Goal: Transaction & Acquisition: Purchase product/service

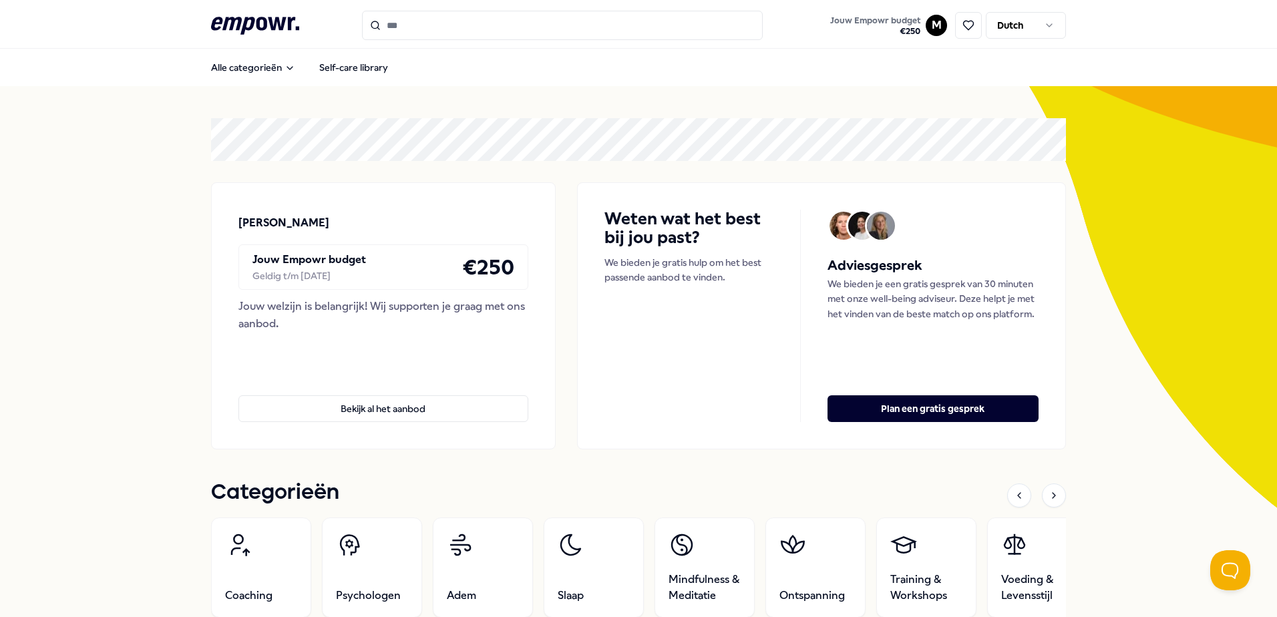
click at [522, 30] on input "Search for products, categories or subcategories" at bounding box center [562, 25] width 401 height 29
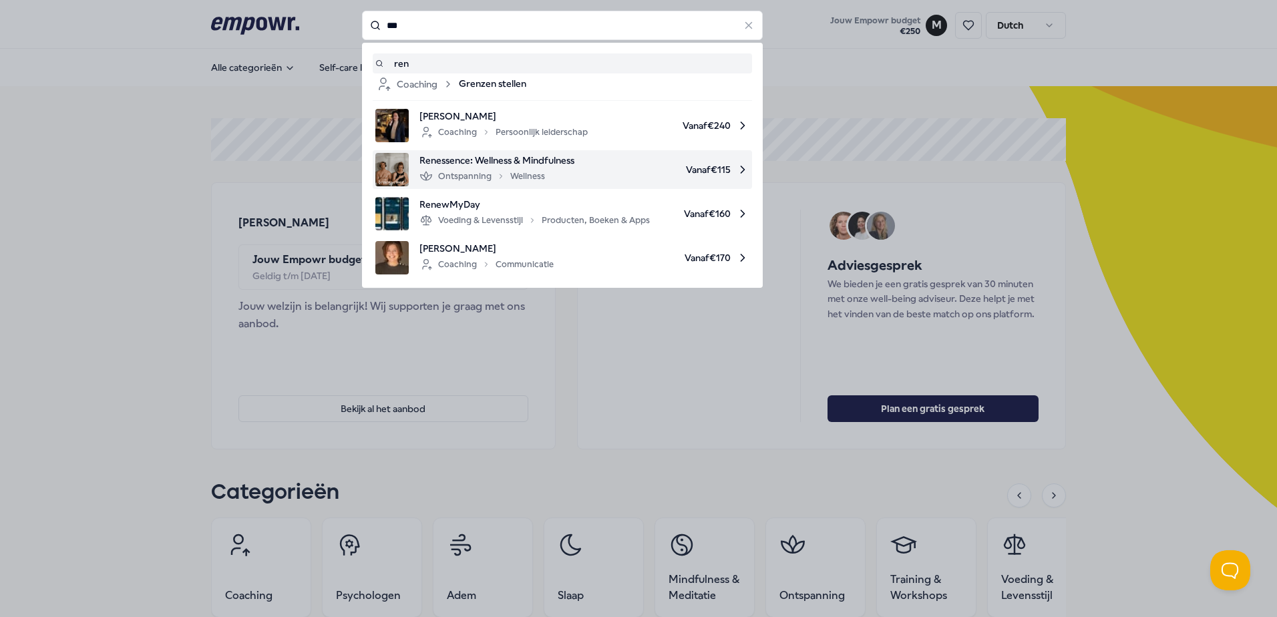
click at [500, 170] on div "Ontspanning Wellness" at bounding box center [483, 176] width 126 height 16
type input "***"
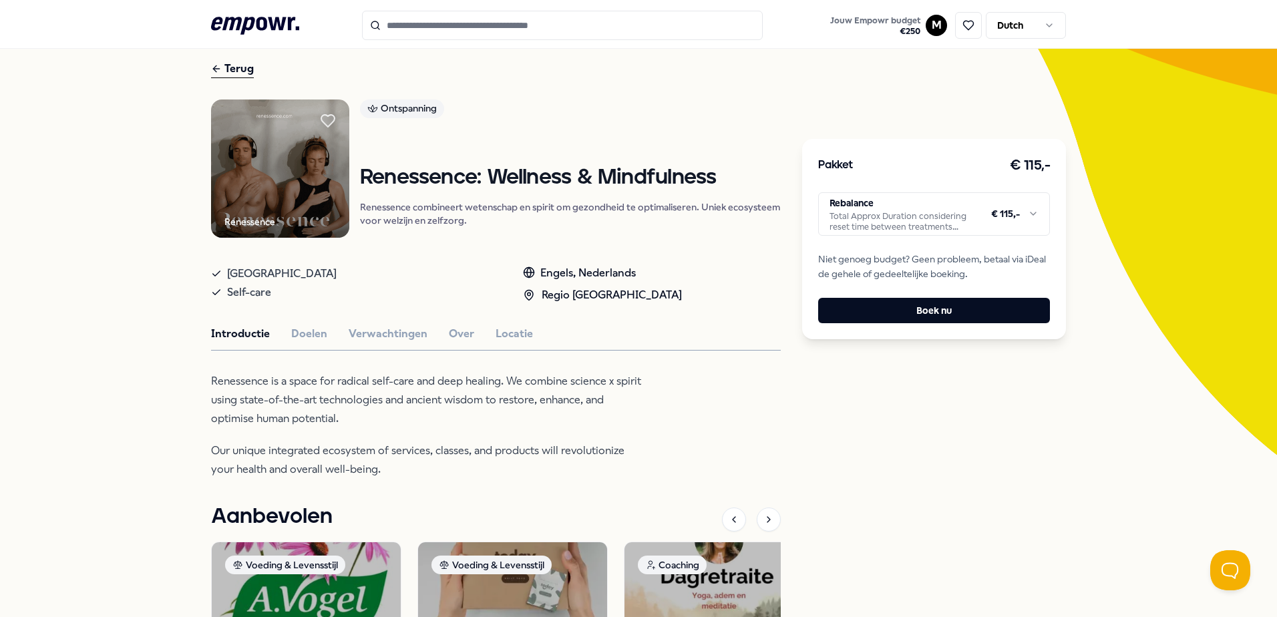
scroll to position [134, 0]
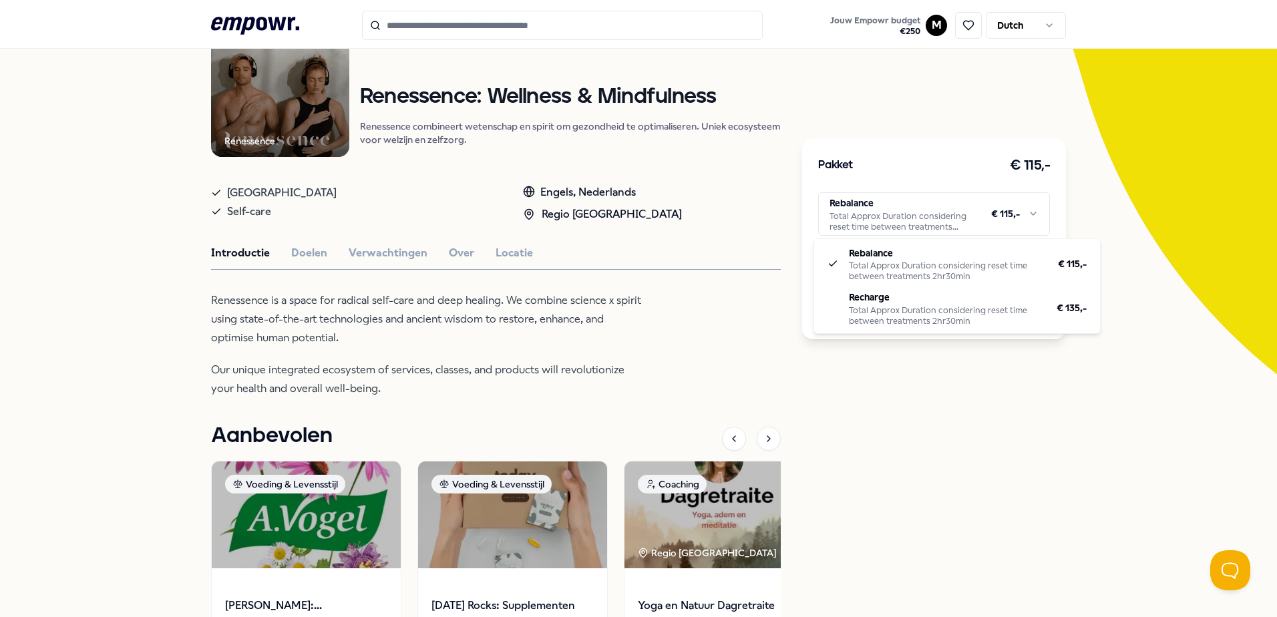
click at [1008, 225] on html ".empowr-logo_svg__cls-1{fill:#03032f} Jouw Empowr budget € 250 M Dutch Alle cat…" at bounding box center [638, 308] width 1277 height 617
click at [1007, 432] on html ".empowr-logo_svg__cls-1{fill:#03032f} Jouw Empowr budget € 250 M Dutch Alle cat…" at bounding box center [638, 308] width 1277 height 617
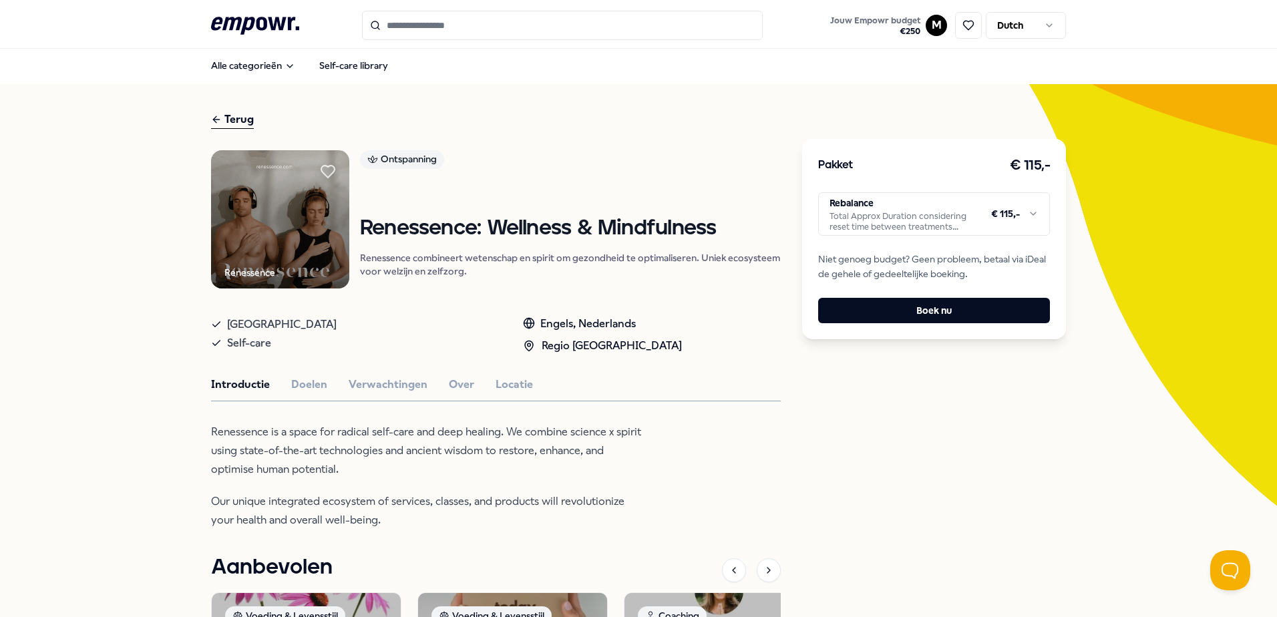
scroll to position [0, 0]
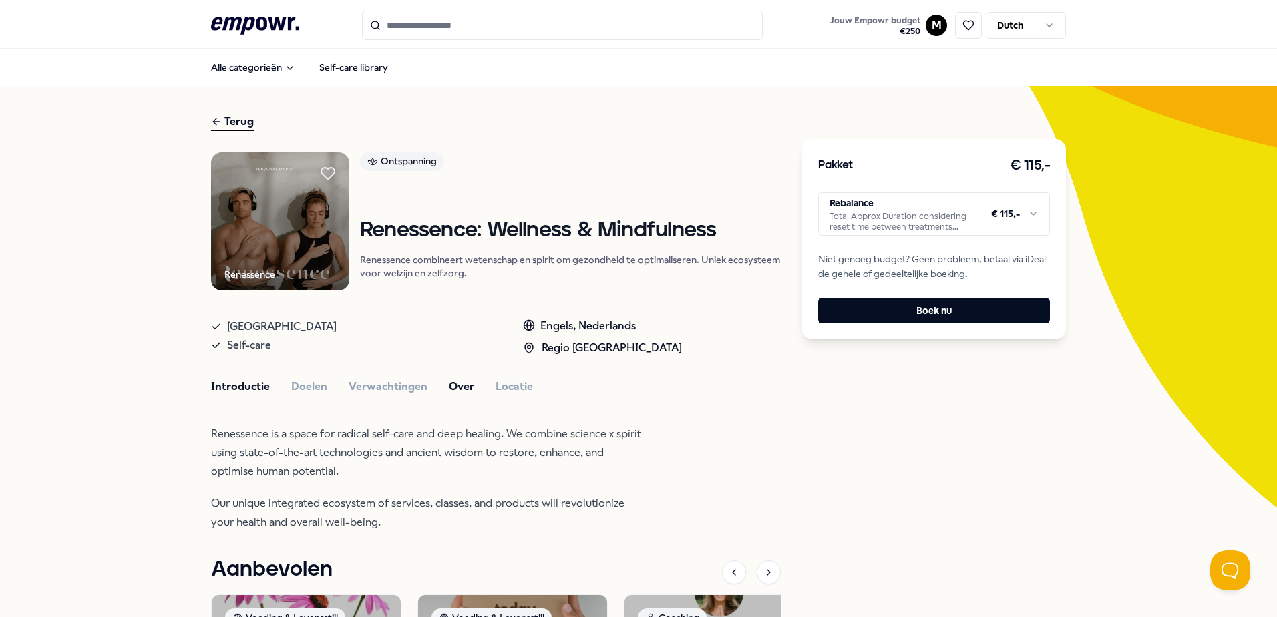
click at [457, 393] on button "Over" at bounding box center [461, 386] width 25 height 17
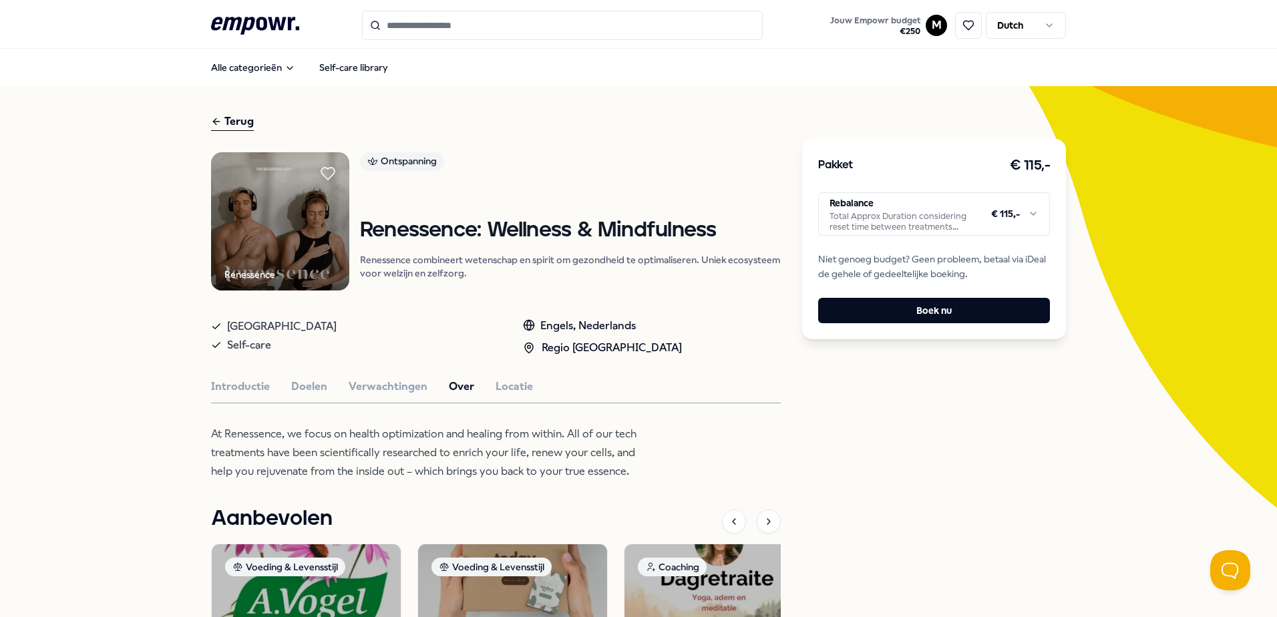
click at [227, 377] on div "Renessence Ontspanning Renessence: Wellness & Mindfulness Renessence combineert…" at bounding box center [496, 494] width 570 height 684
drag, startPoint x: 239, startPoint y: 382, endPoint x: 245, endPoint y: 389, distance: 9.4
click at [237, 382] on button "Introductie" at bounding box center [240, 386] width 59 height 17
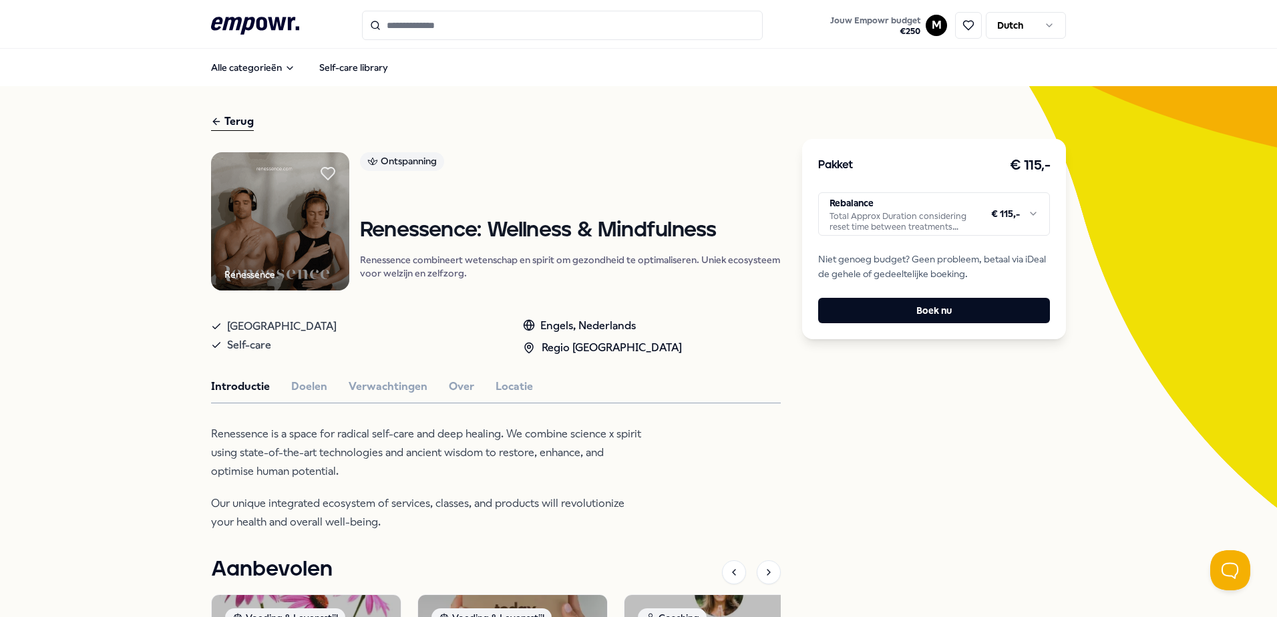
click at [890, 222] on html ".empowr-logo_svg__cls-1{fill:#03032f} Jouw Empowr budget € 250 M Dutch Alle cat…" at bounding box center [638, 308] width 1277 height 617
click at [416, 155] on div "Ontspanning" at bounding box center [402, 161] width 84 height 19
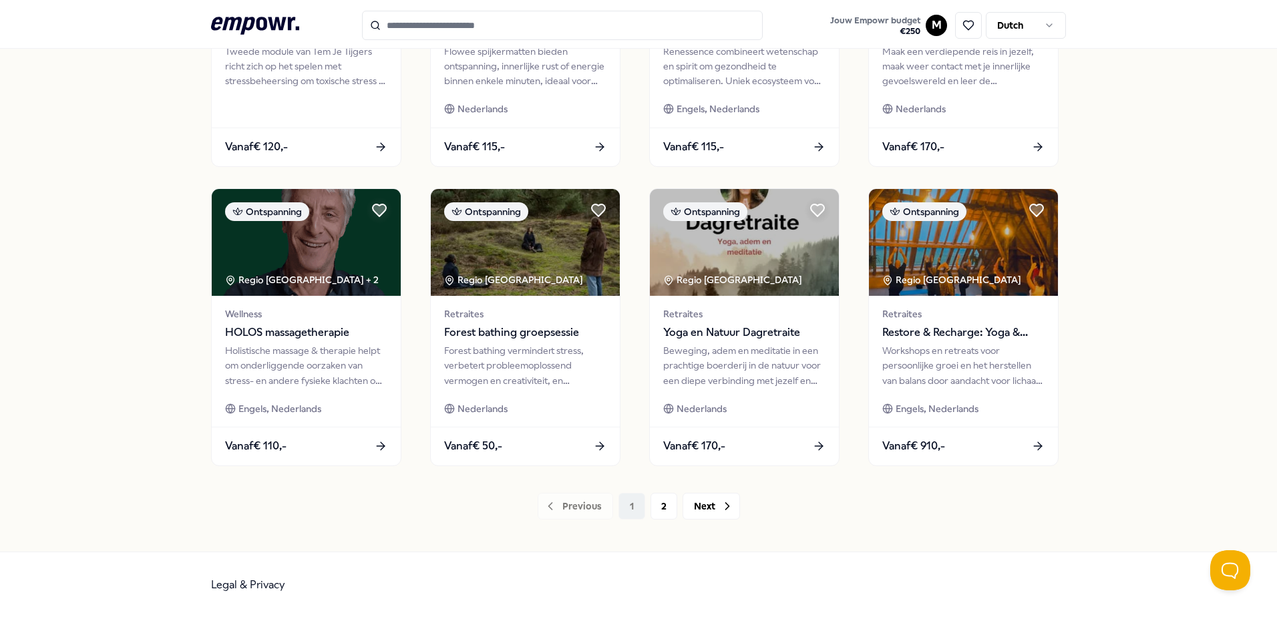
scroll to position [578, 0]
click at [702, 513] on button "Next" at bounding box center [711, 505] width 57 height 27
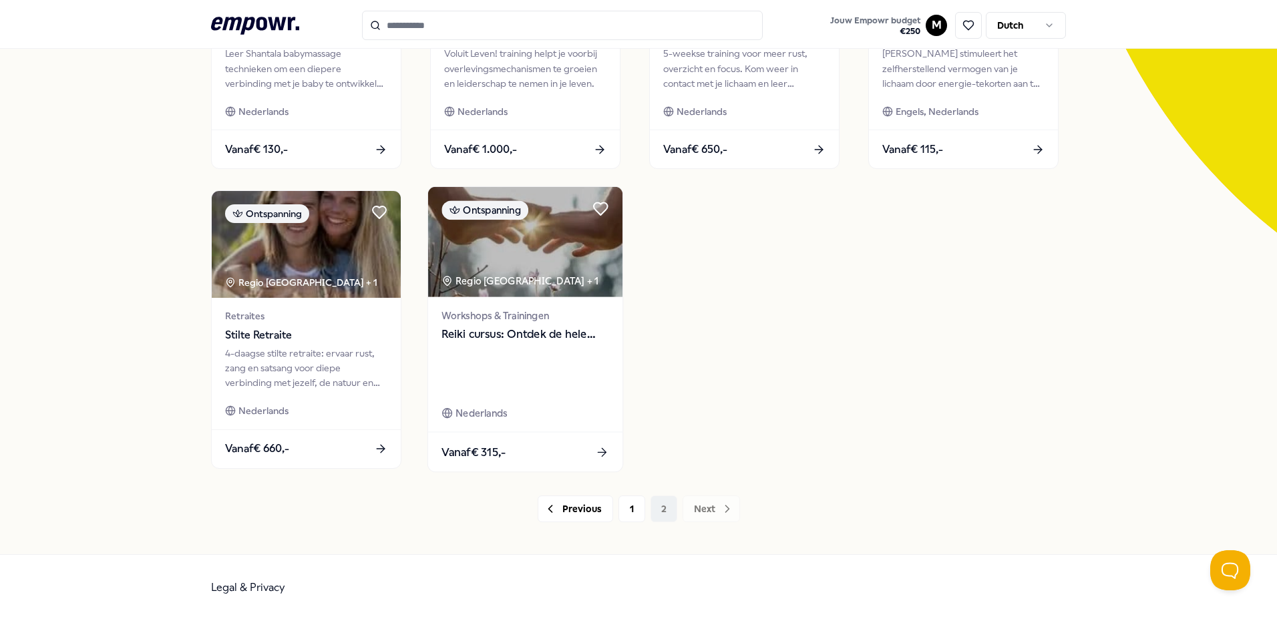
scroll to position [278, 0]
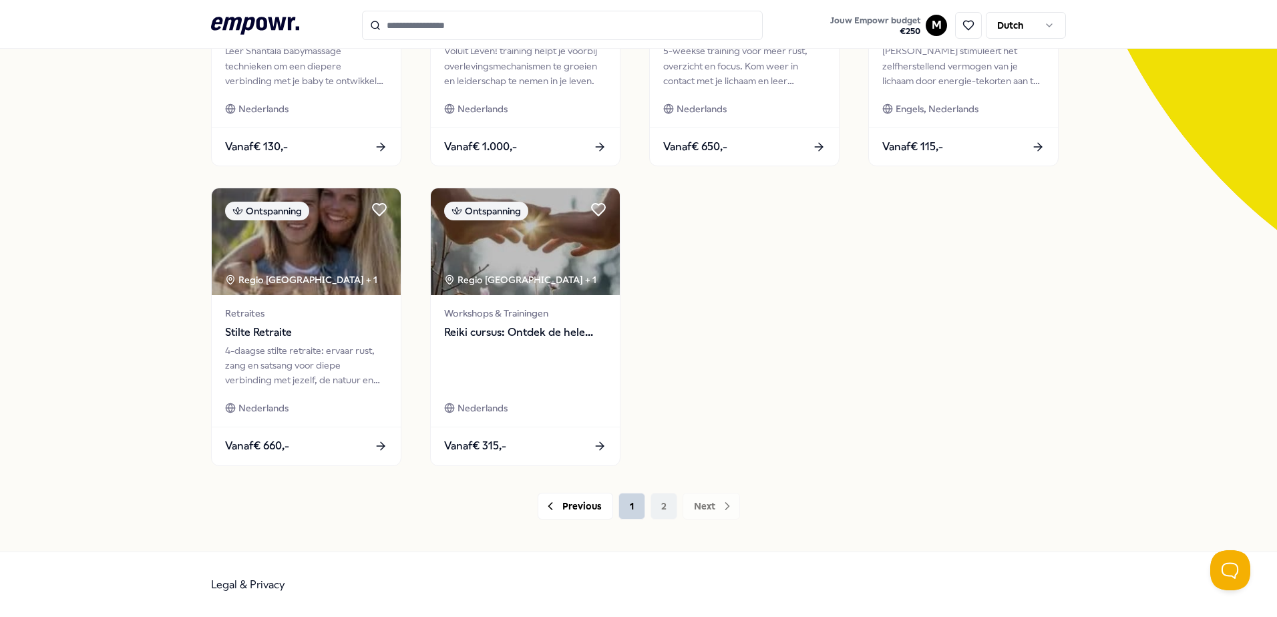
click at [629, 508] on button "1" at bounding box center [632, 506] width 27 height 27
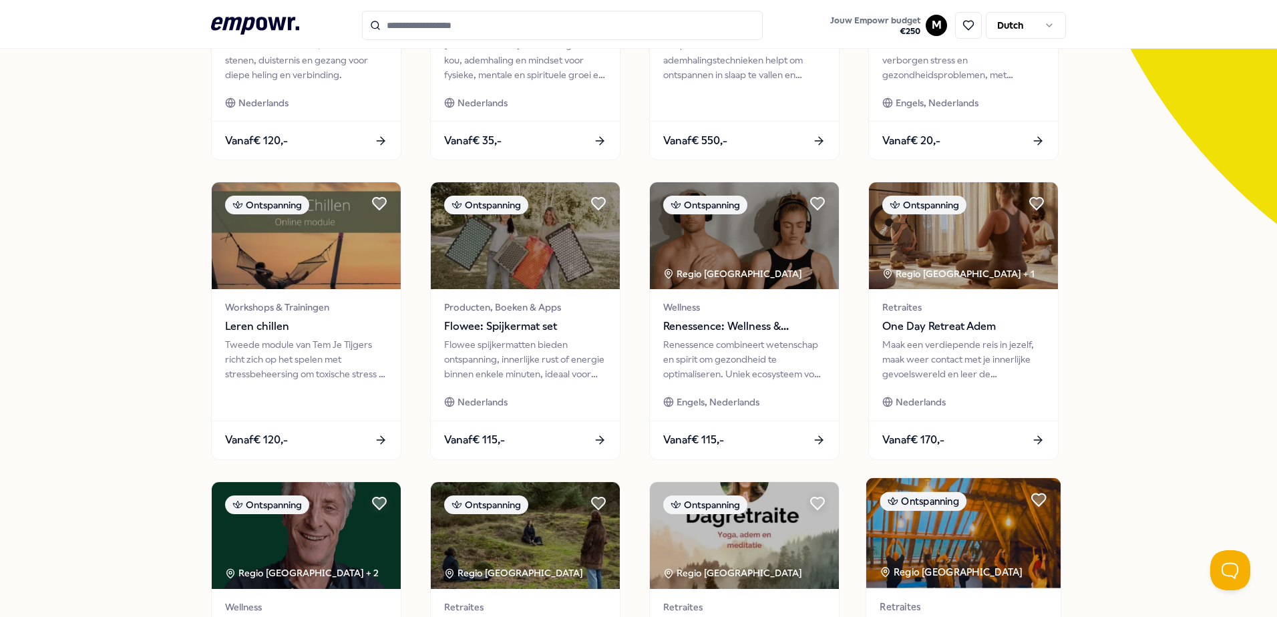
scroll to position [278, 0]
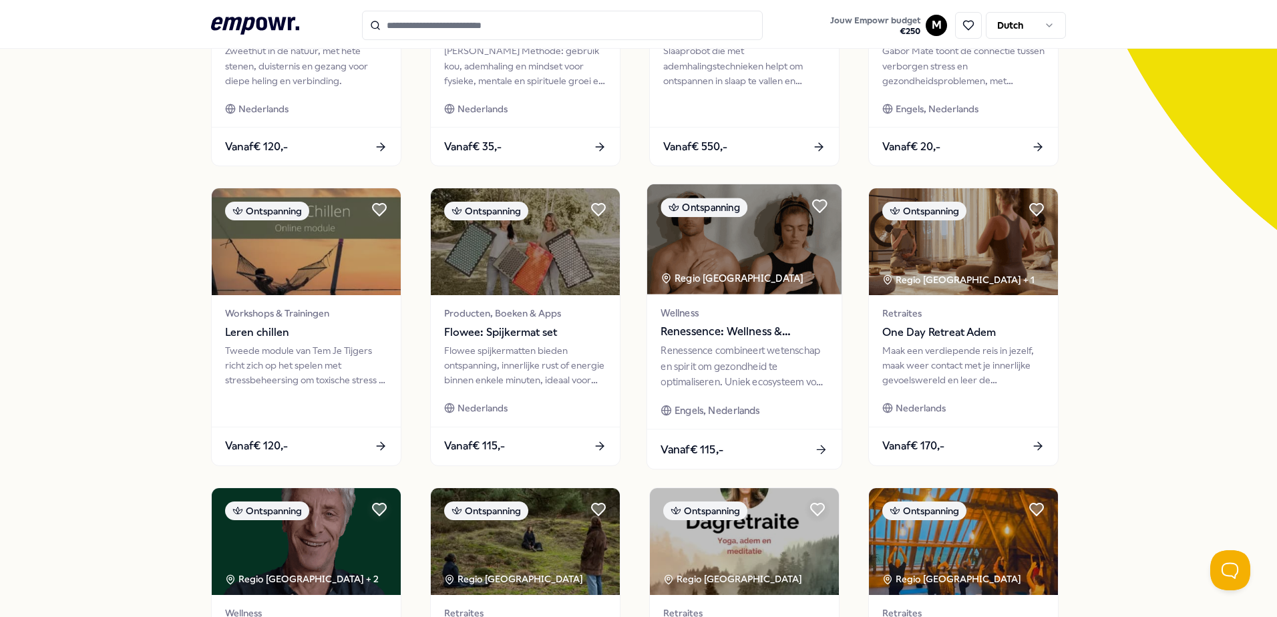
click at [732, 340] on span "Renessence: Wellness & Mindfulness" at bounding box center [744, 331] width 167 height 17
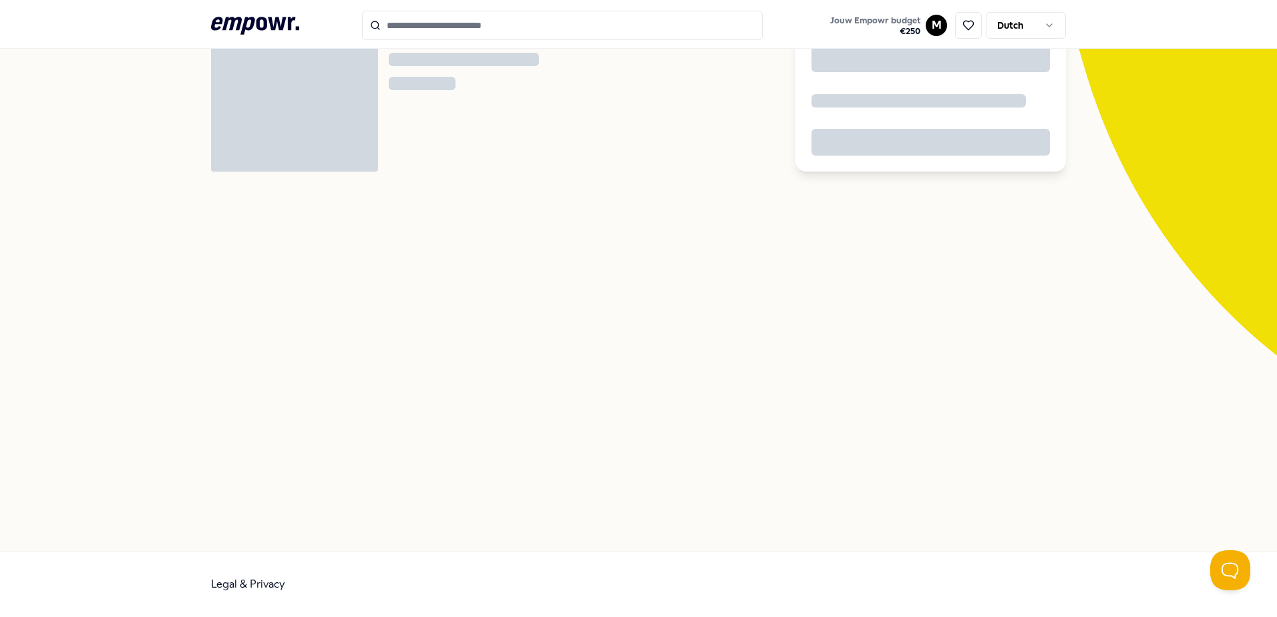
scroll to position [86, 0]
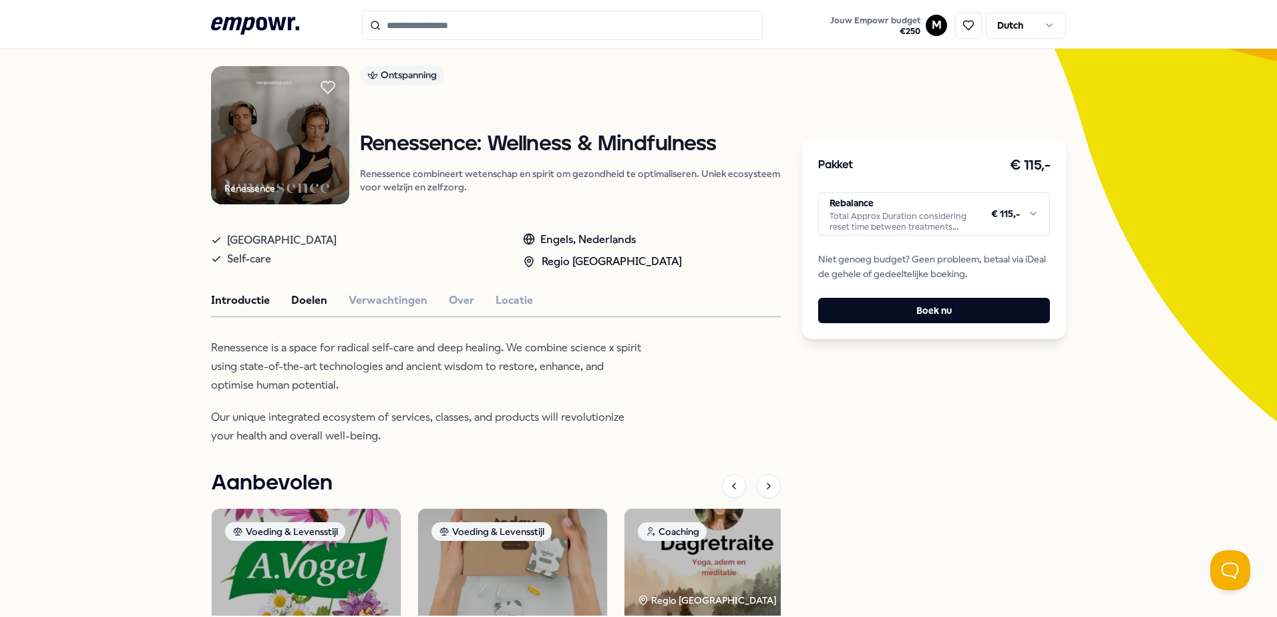
click at [317, 301] on button "Doelen" at bounding box center [309, 300] width 36 height 17
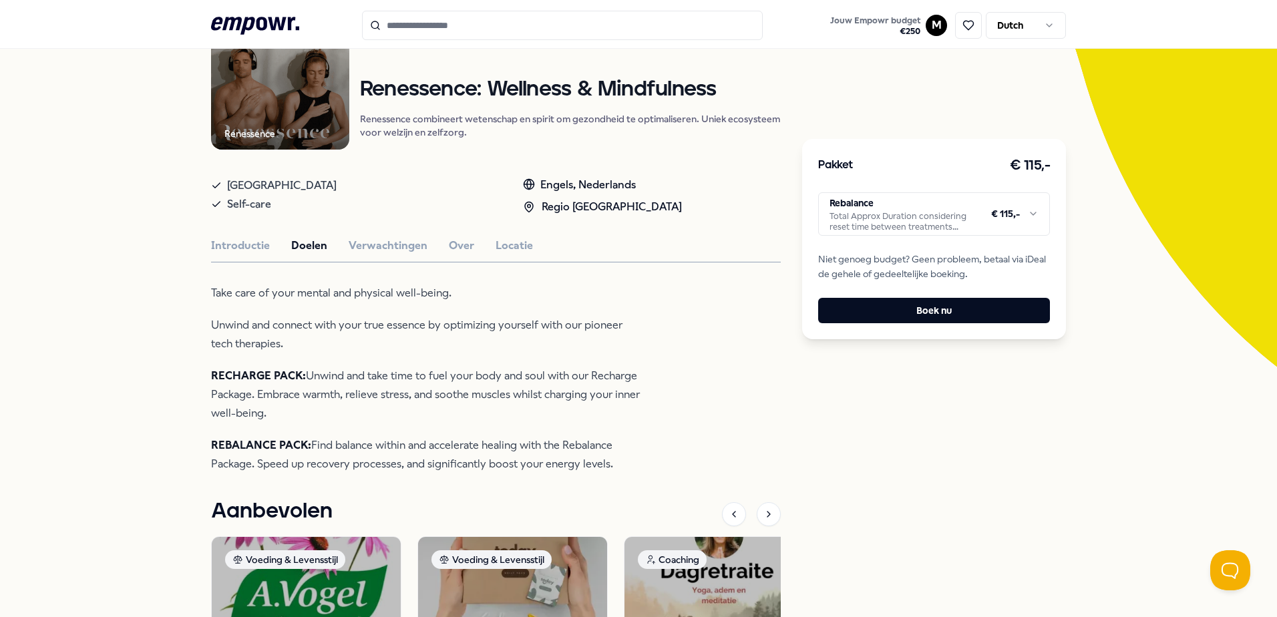
scroll to position [220, 0]
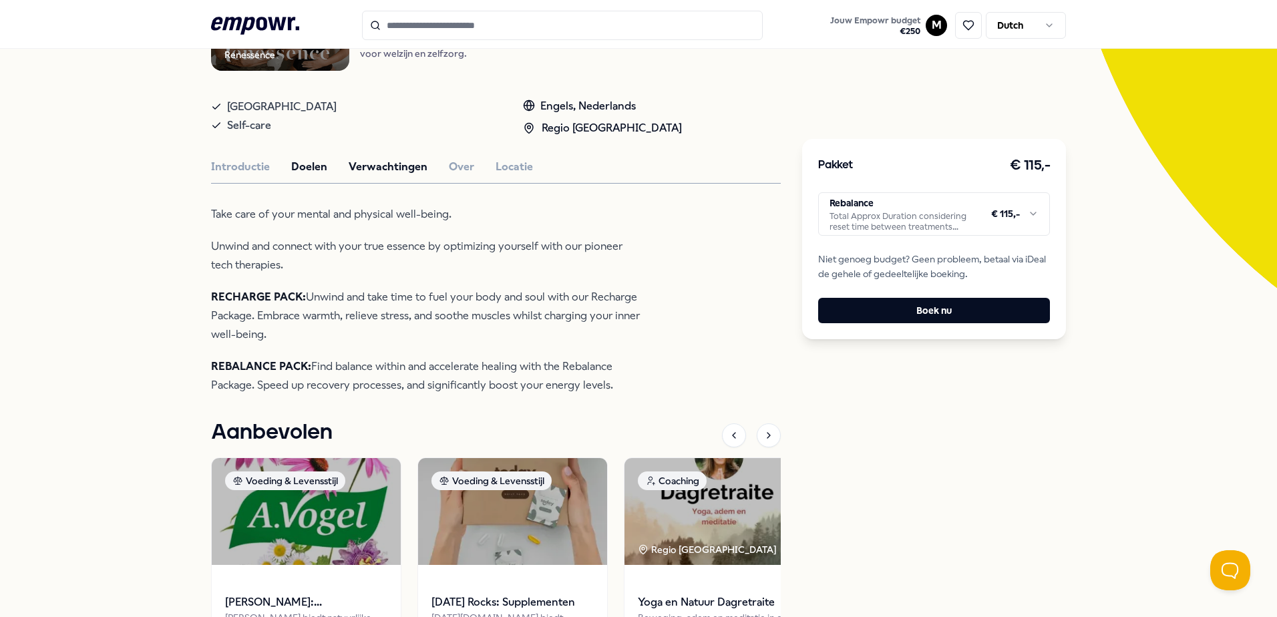
click at [362, 162] on button "Verwachtingen" at bounding box center [388, 166] width 79 height 17
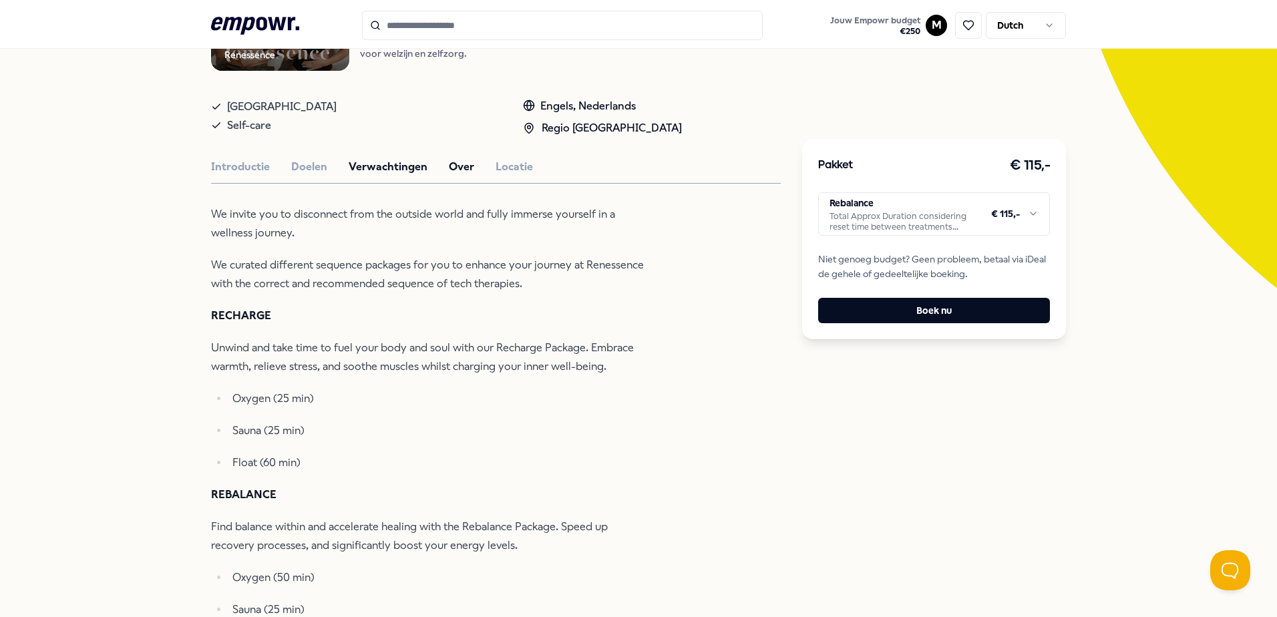
click at [458, 173] on button "Over" at bounding box center [461, 166] width 25 height 17
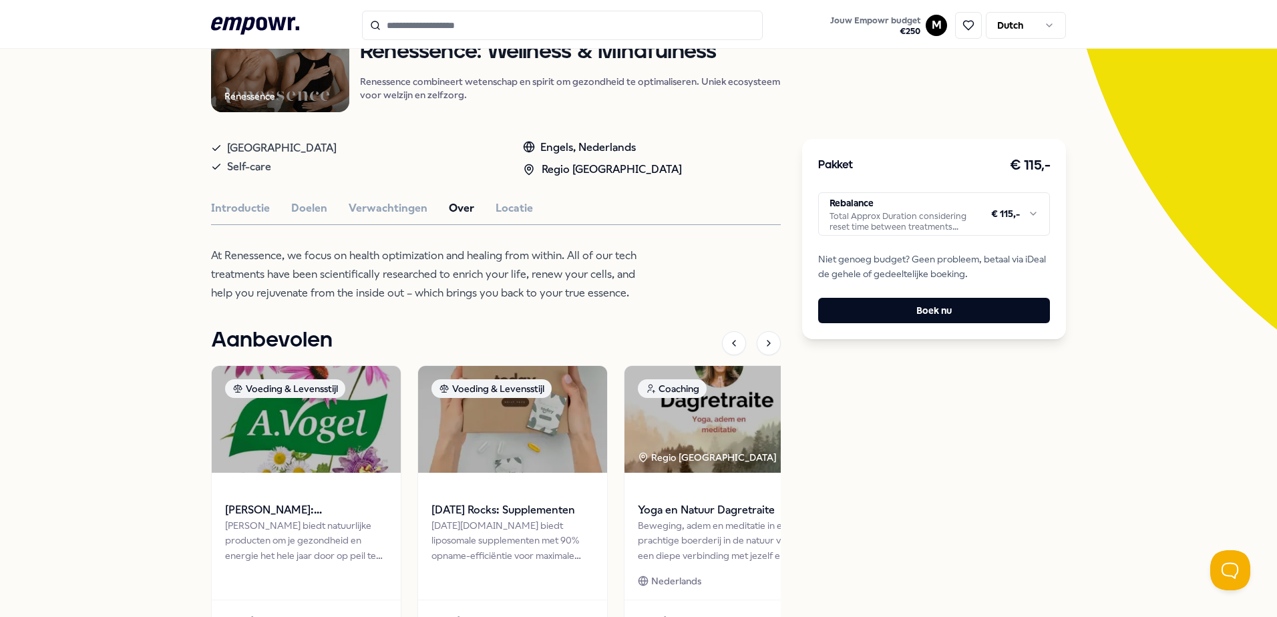
scroll to position [44, 0]
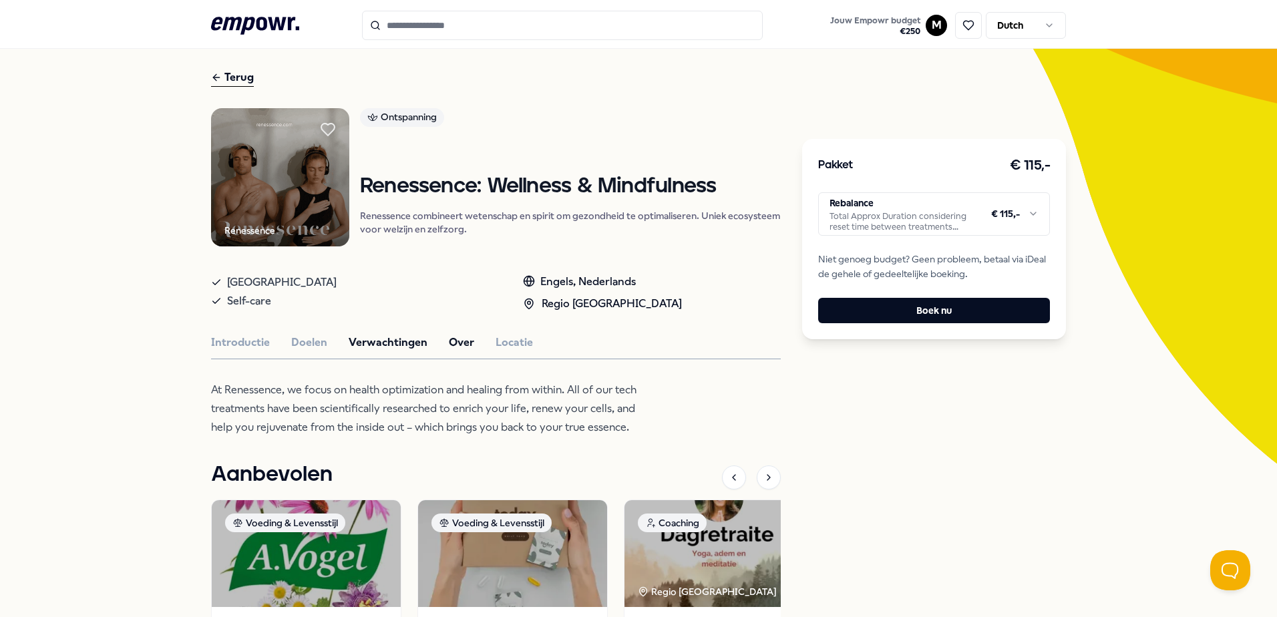
click at [392, 343] on button "Verwachtingen" at bounding box center [388, 342] width 79 height 17
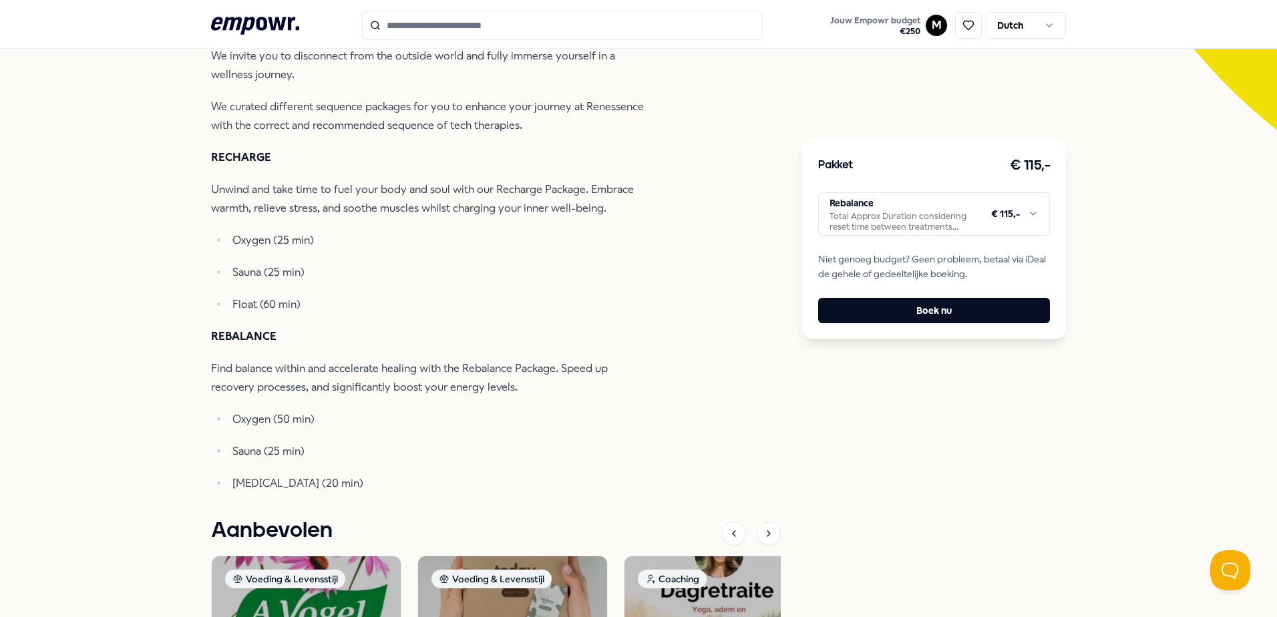
scroll to position [178, 0]
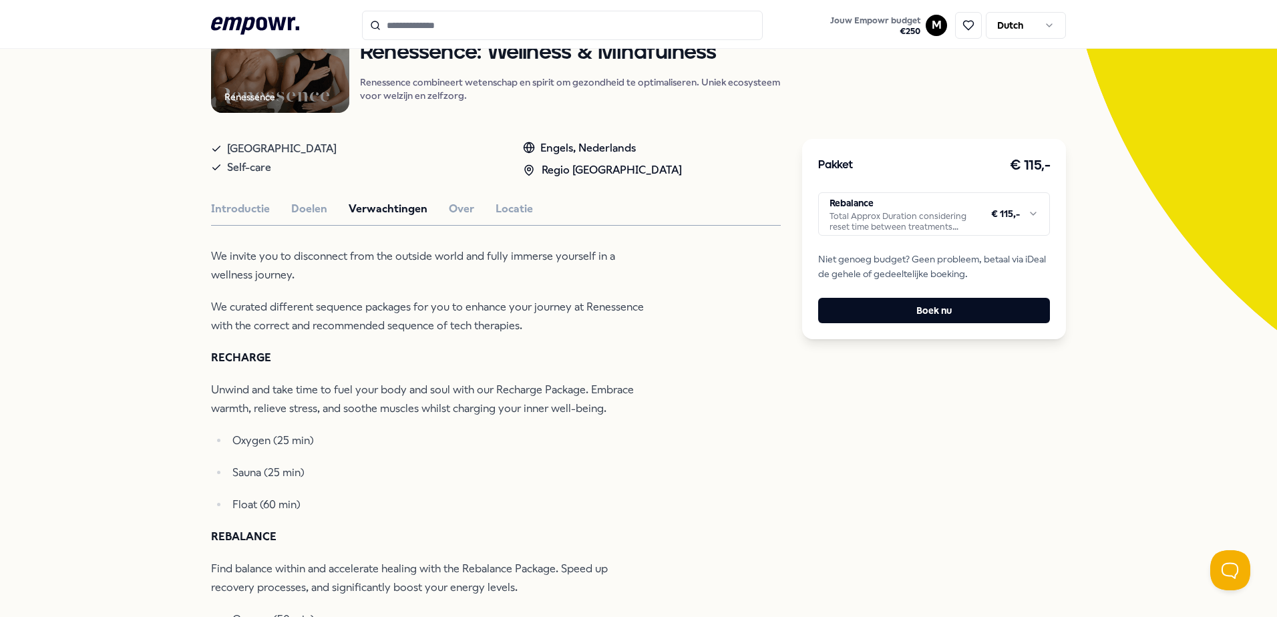
click at [889, 216] on html ".empowr-logo_svg__cls-1{fill:#03032f} Jouw Empowr budget € 250 M Dutch Alle cat…" at bounding box center [638, 308] width 1277 height 617
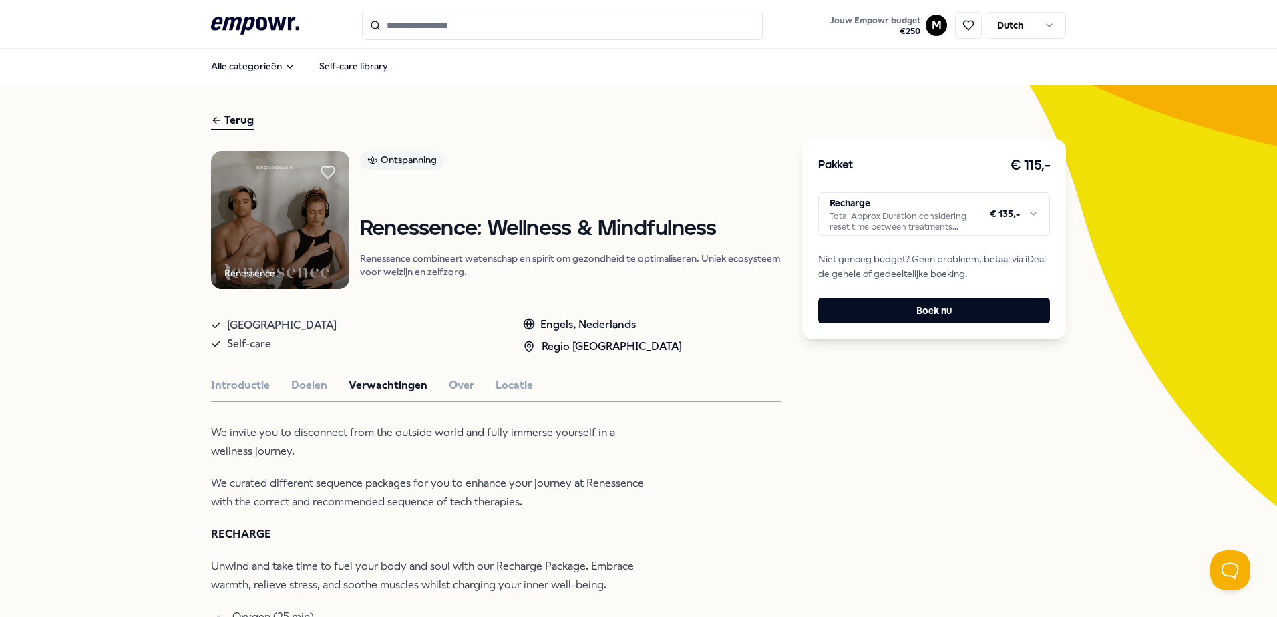
scroll to position [0, 0]
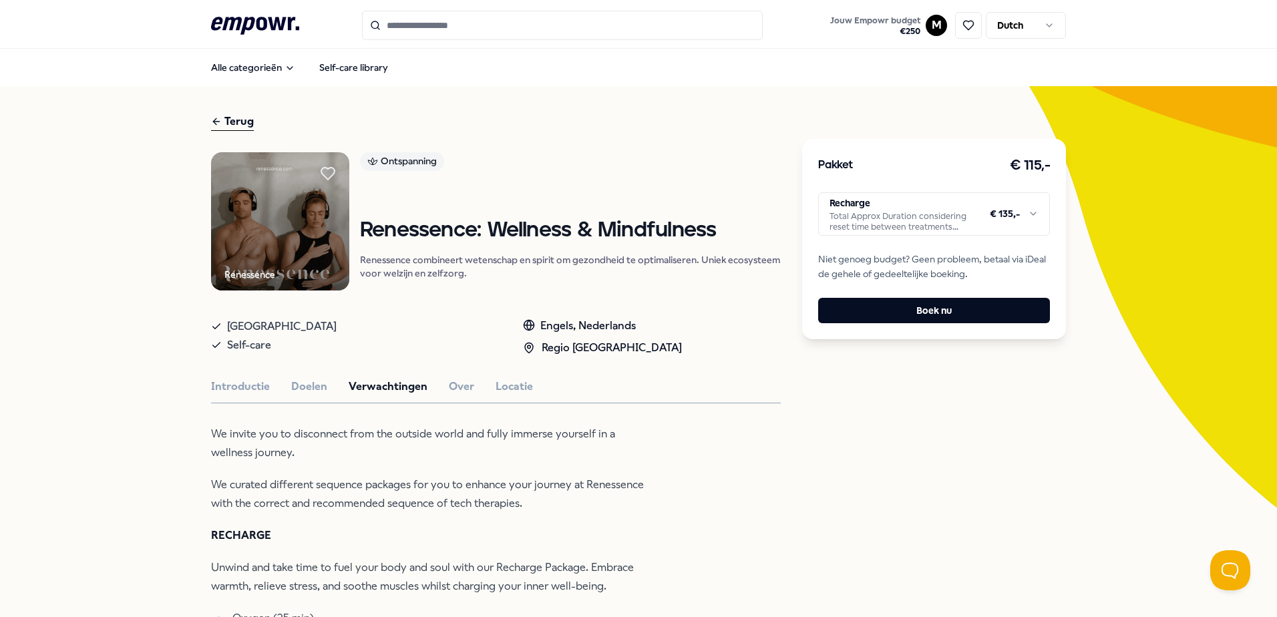
drag, startPoint x: 508, startPoint y: 382, endPoint x: 530, endPoint y: 406, distance: 32.6
click at [507, 383] on button "Locatie" at bounding box center [514, 386] width 37 height 17
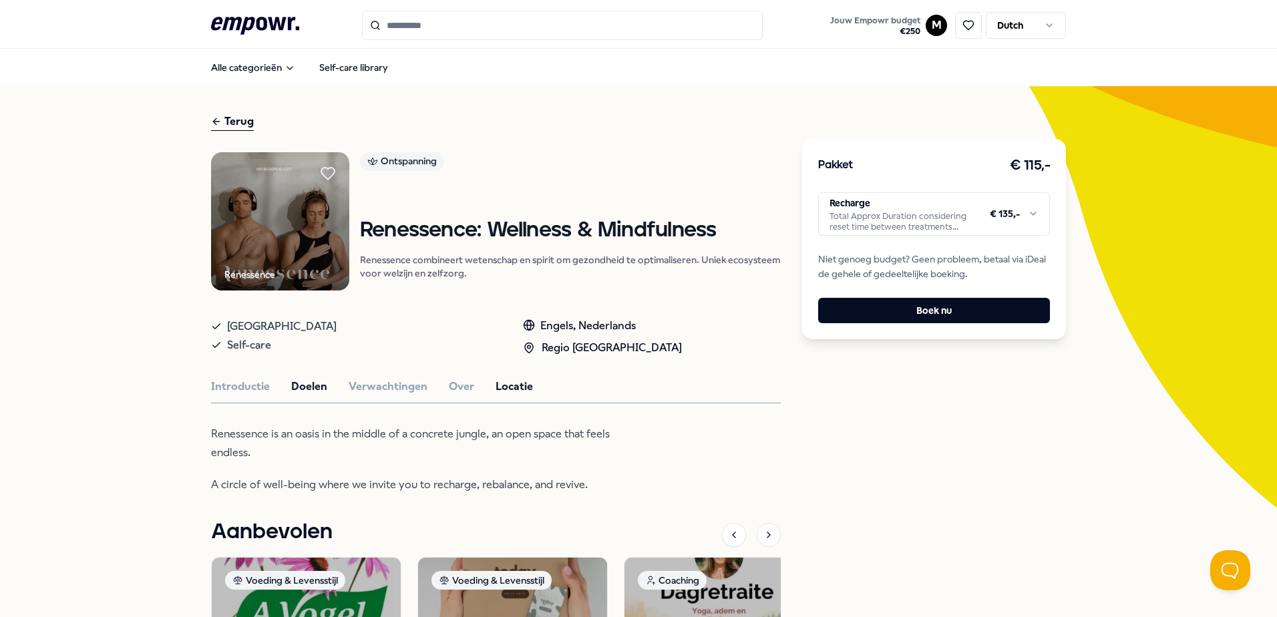
click at [291, 381] on button "Doelen" at bounding box center [309, 386] width 36 height 17
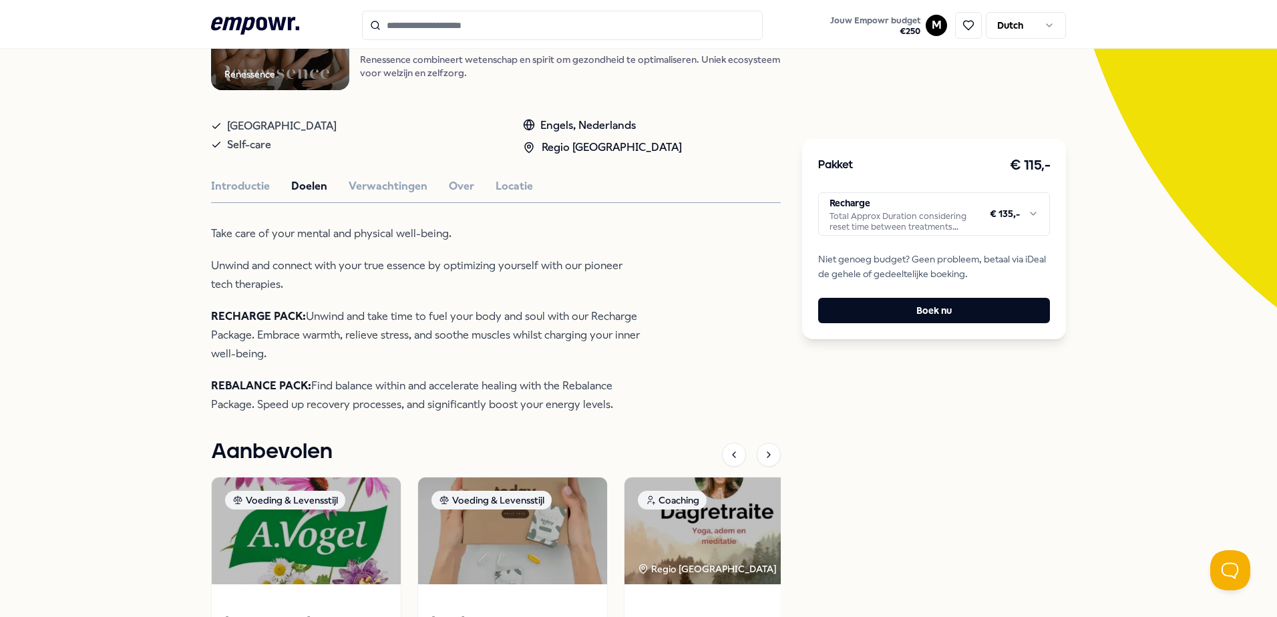
scroll to position [267, 0]
